Goal: Obtain resource: Download file/media

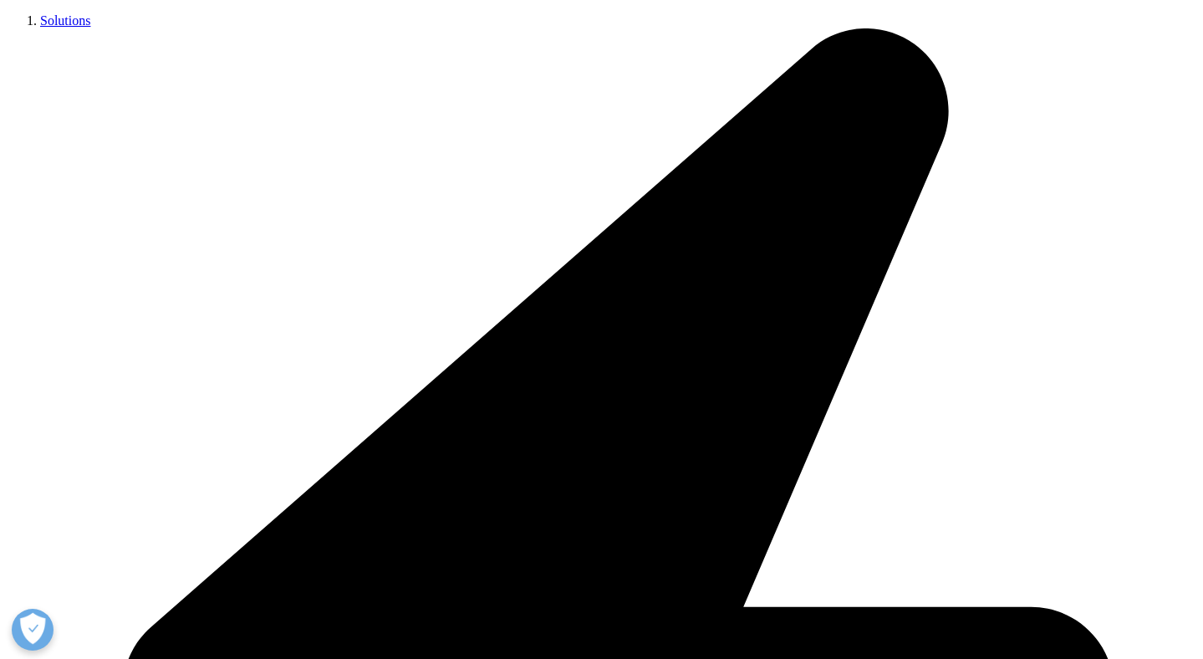
scroll to position [392, 0]
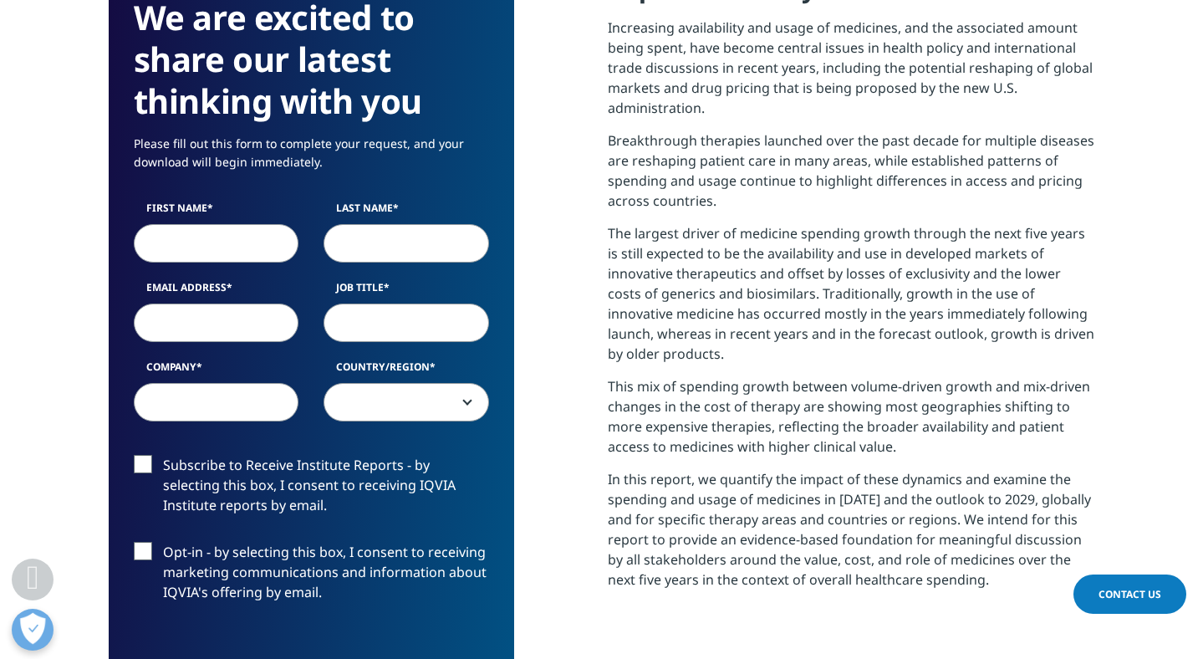
scroll to position [758, 0]
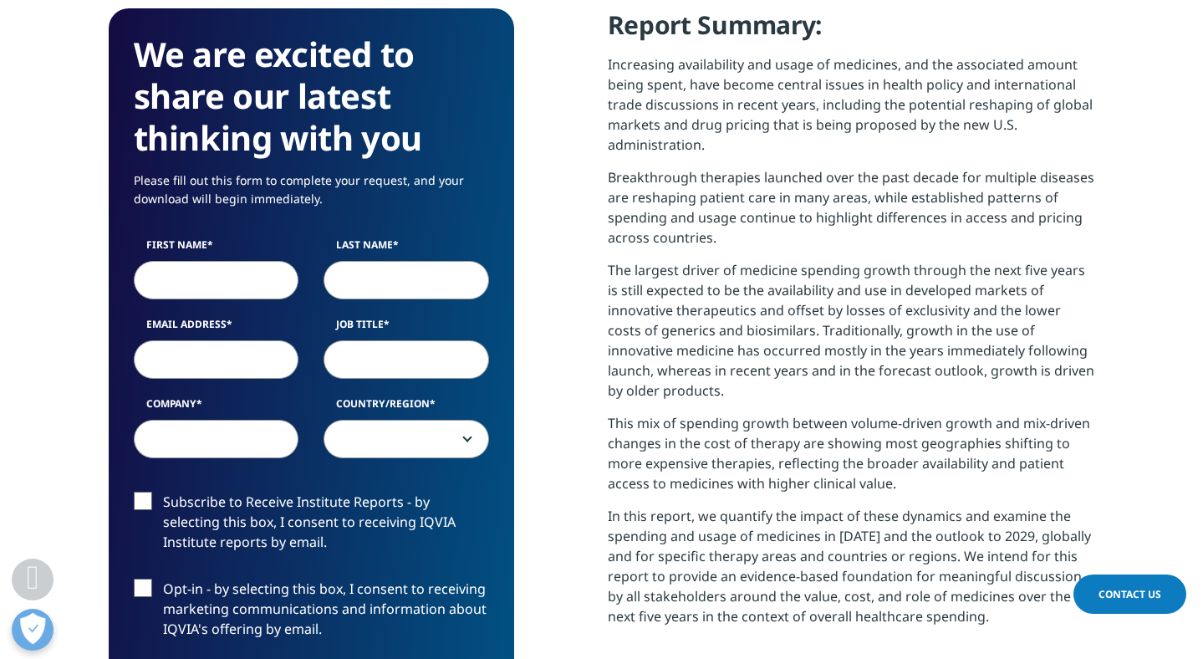
click at [231, 267] on input "First Name" at bounding box center [217, 280] width 166 height 38
type input "[PERSON_NAME]"
type input "[EMAIL_ADDRESS][DOMAIN_NAME]"
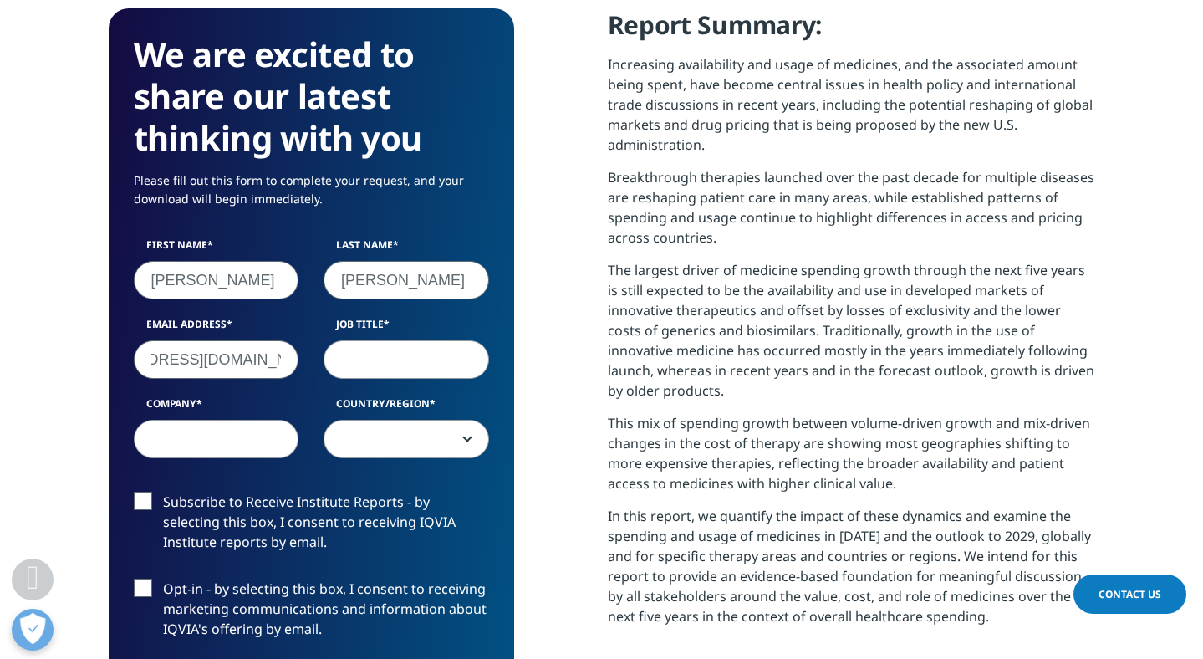
scroll to position [0, 0]
type input "CEO"
type input "Glass Box Analytics"
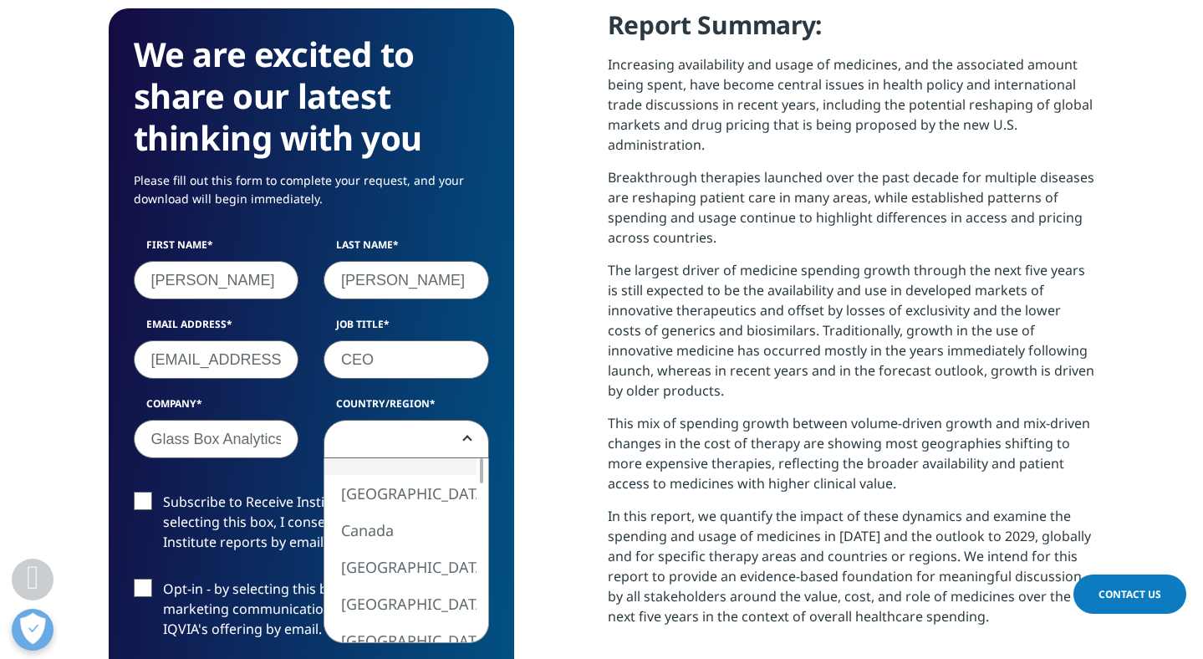
click at [348, 423] on span at bounding box center [406, 440] width 164 height 38
select select "[GEOGRAPHIC_DATA]"
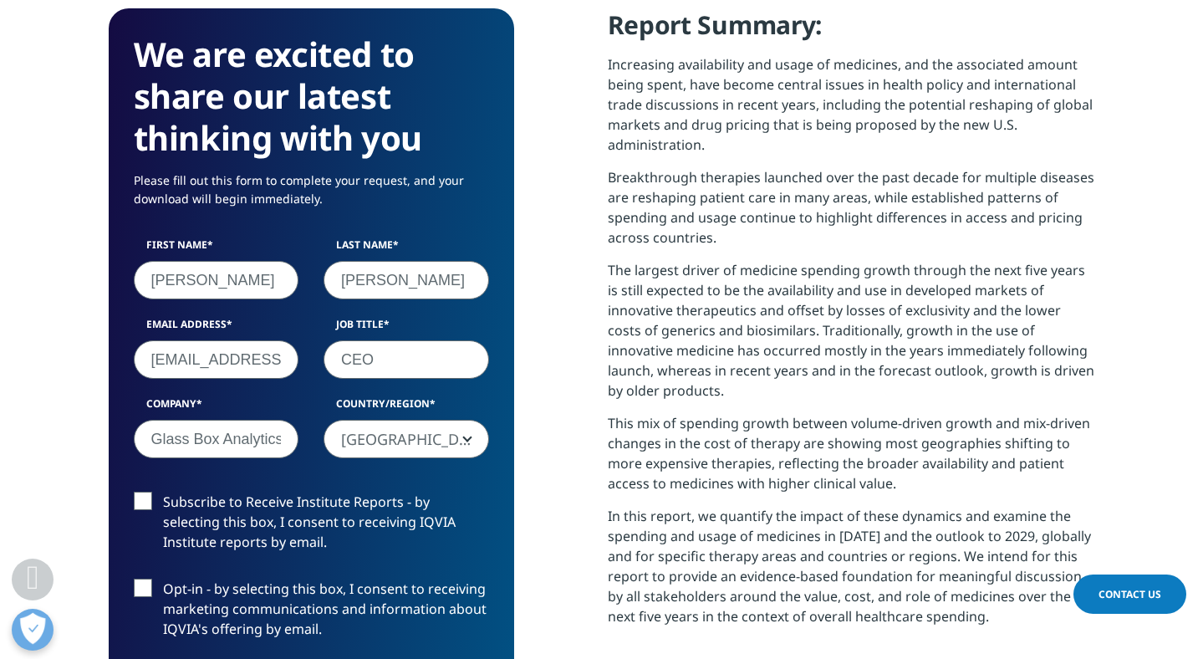
click at [147, 492] on label "Subscribe to Receive Institute Reports - by selecting this box, I consent to re…" at bounding box center [311, 526] width 355 height 69
click at [163, 492] on input "Subscribe to Receive Institute Reports - by selecting this box, I consent to re…" at bounding box center [163, 492] width 0 height 0
click at [140, 552] on div "Subscribe to Receive Institute Reports - by selecting this box, I consent to re…" at bounding box center [311, 579] width 381 height 174
click at [146, 580] on label "Opt-in - by selecting this box, I consent to receiving marketing communications…" at bounding box center [311, 613] width 355 height 69
click at [163, 579] on input "Opt-in - by selecting this box, I consent to receiving marketing communications…" at bounding box center [163, 579] width 0 height 0
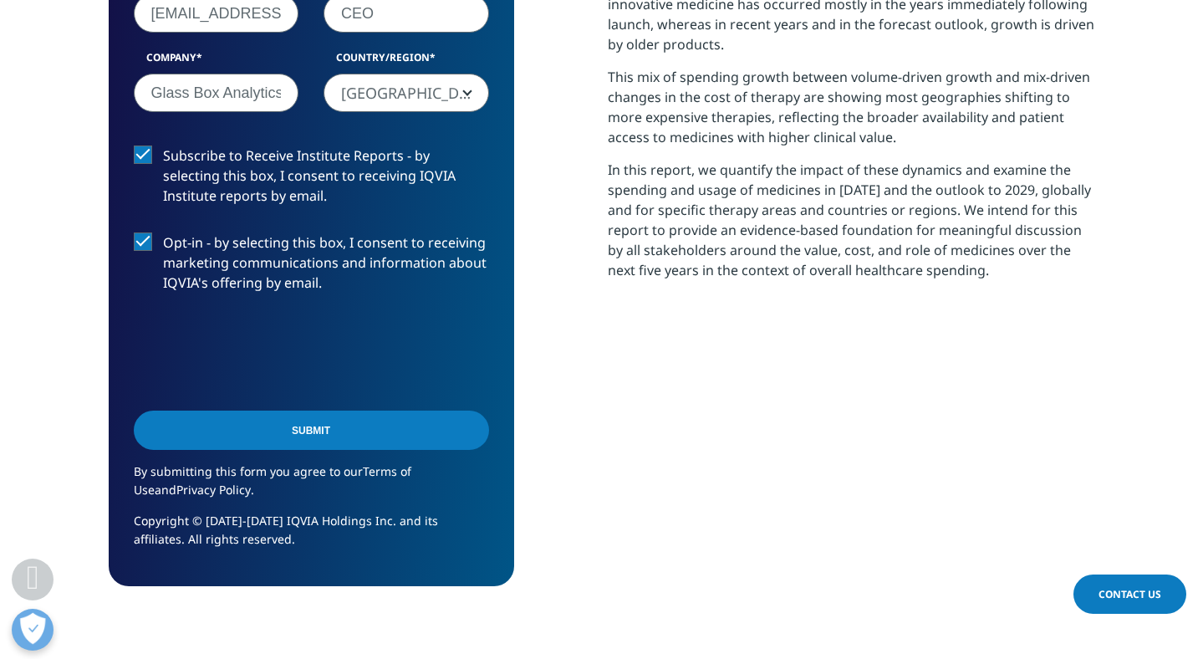
scroll to position [1145, 0]
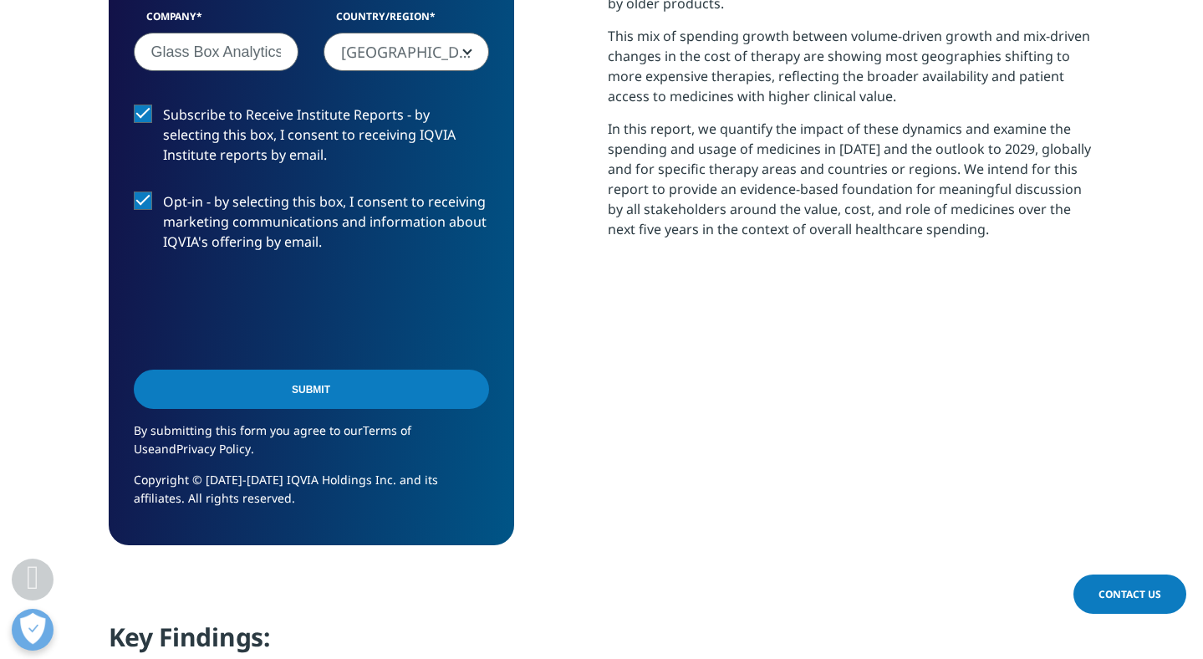
click at [317, 370] on input "Submit" at bounding box center [311, 389] width 355 height 39
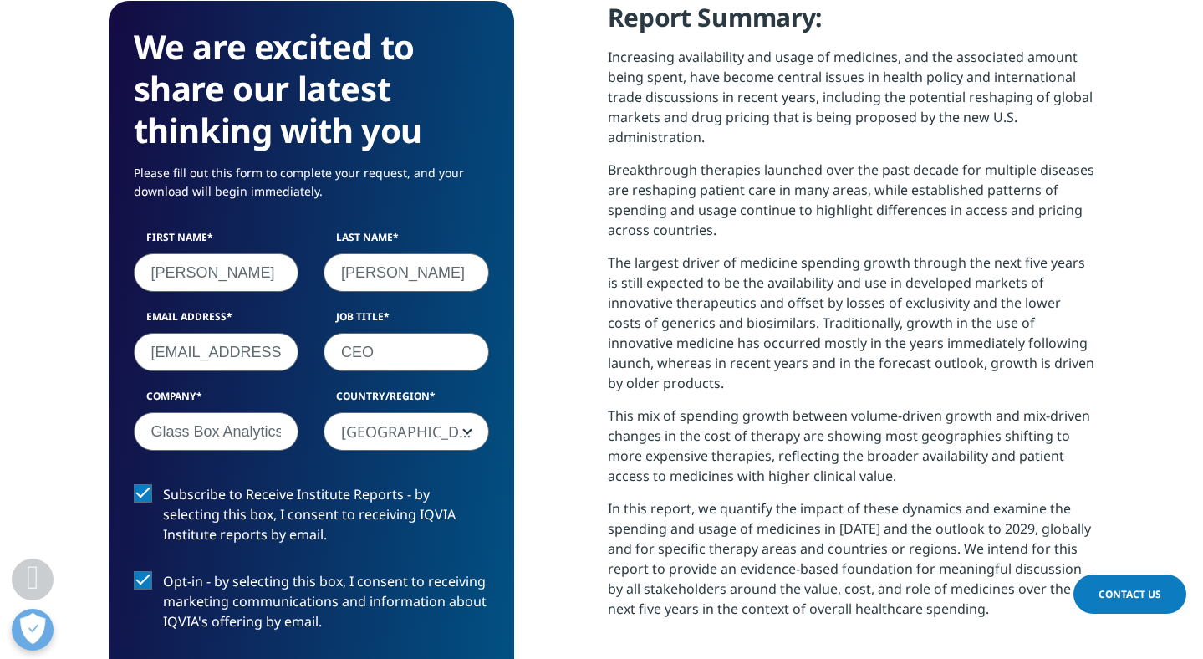
scroll to position [8, 8]
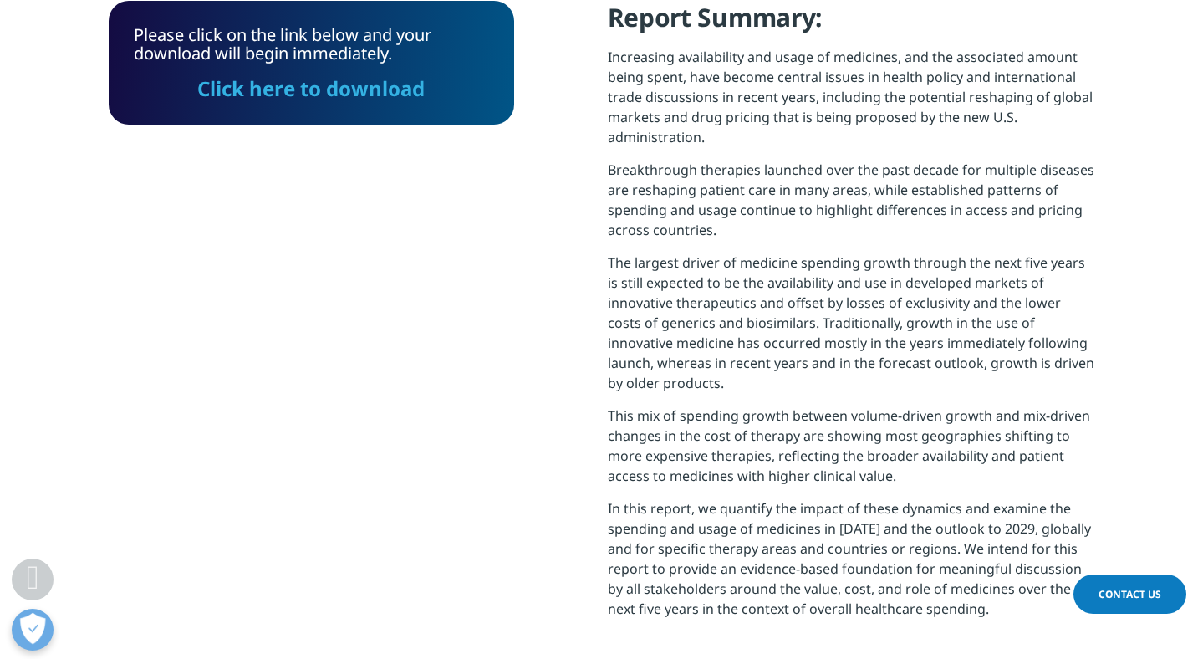
click at [317, 74] on link "Click here to download" at bounding box center [310, 88] width 227 height 28
